Goal: Information Seeking & Learning: Learn about a topic

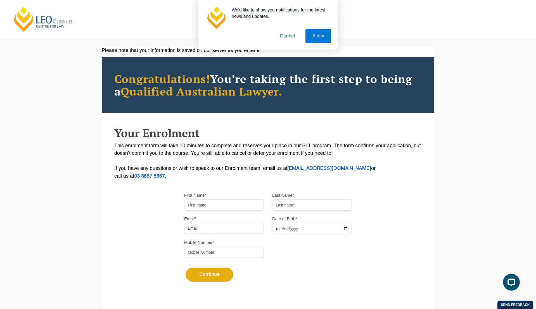
click at [294, 36] on button "Cancel" at bounding box center [287, 36] width 29 height 14
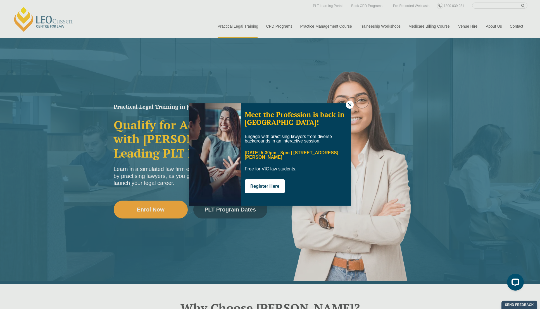
click at [349, 105] on icon at bounding box center [349, 104] width 5 height 5
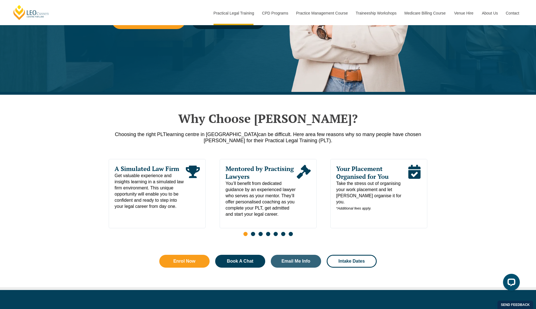
scroll to position [196, 0]
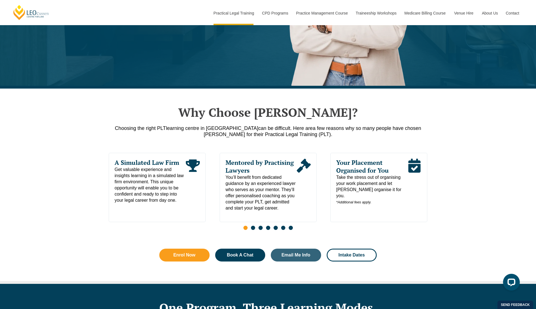
click at [255, 230] on div "Slides" at bounding box center [268, 228] width 319 height 6
click at [255, 230] on span "Go to slide 2" at bounding box center [253, 228] width 4 height 4
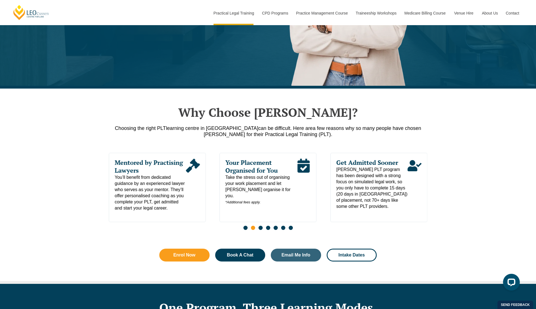
click at [260, 230] on span "Go to slide 3" at bounding box center [261, 228] width 4 height 4
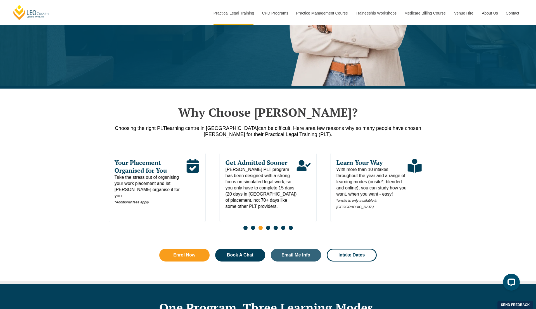
click at [268, 230] on span "Go to slide 4" at bounding box center [268, 228] width 4 height 4
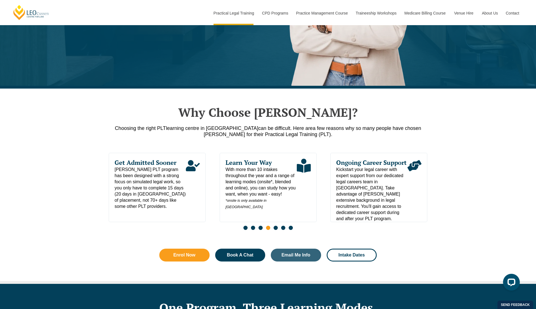
click at [275, 230] on span "Go to slide 5" at bounding box center [276, 228] width 4 height 4
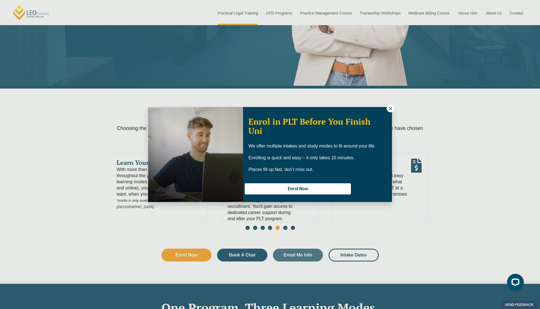
click at [284, 231] on div "Enrol in PLT Before You Finish Uni We offer multiple intakes and study modes to…" at bounding box center [270, 154] width 540 height 309
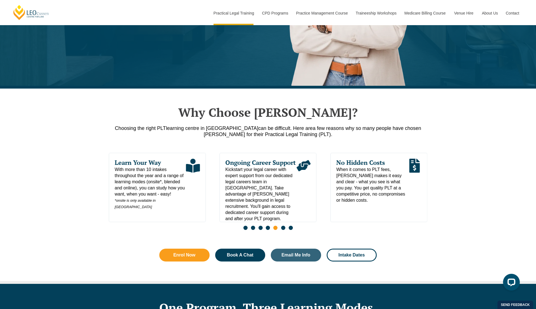
click at [283, 230] on span "Go to slide 6" at bounding box center [283, 228] width 4 height 4
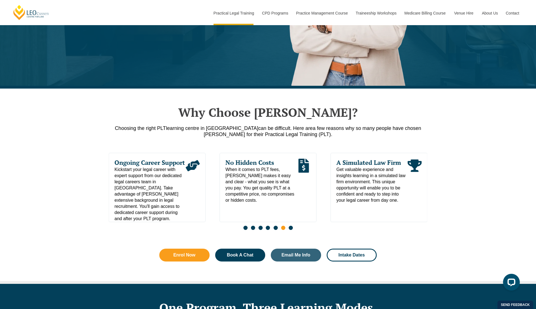
click at [290, 230] on span "Go to slide 7" at bounding box center [291, 228] width 4 height 4
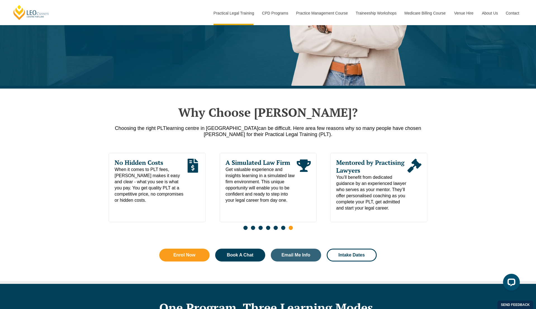
click at [247, 230] on span "Go to slide 1" at bounding box center [245, 228] width 4 height 4
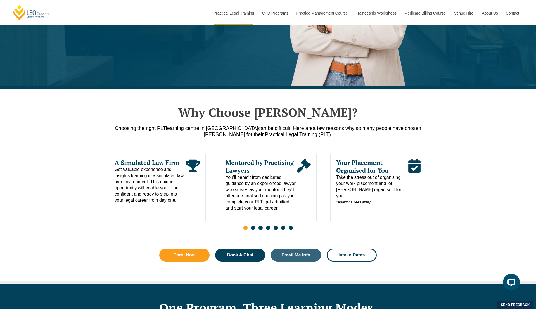
click at [252, 230] on span "Go to slide 2" at bounding box center [253, 228] width 4 height 4
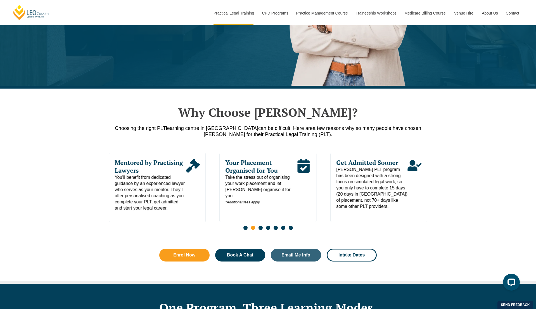
click at [108, 133] on div "Why Choose [PERSON_NAME]? Choosing the right PLT learning centre in [GEOGRAPHIC…" at bounding box center [268, 186] width 536 height 195
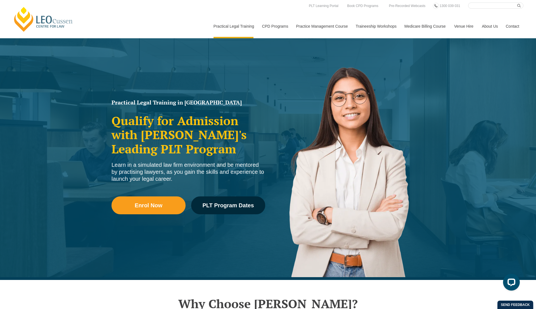
scroll to position [0, 0]
